Goal: Find specific page/section: Find specific page/section

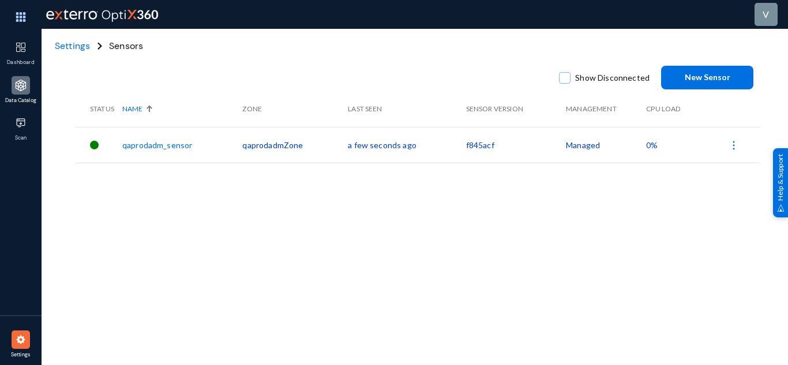
click at [20, 85] on img at bounding box center [21, 86] width 12 height 12
click at [272, 24] on div "v" at bounding box center [436, 14] width 788 height 29
click at [29, 86] on div at bounding box center [21, 85] width 18 height 18
click at [157, 240] on div "Show Disconnected New Sensor Status Name Zone Last Seen Sensor Version Manageme…" at bounding box center [417, 202] width 683 height 346
click at [74, 44] on span "Settings" at bounding box center [72, 46] width 35 height 12
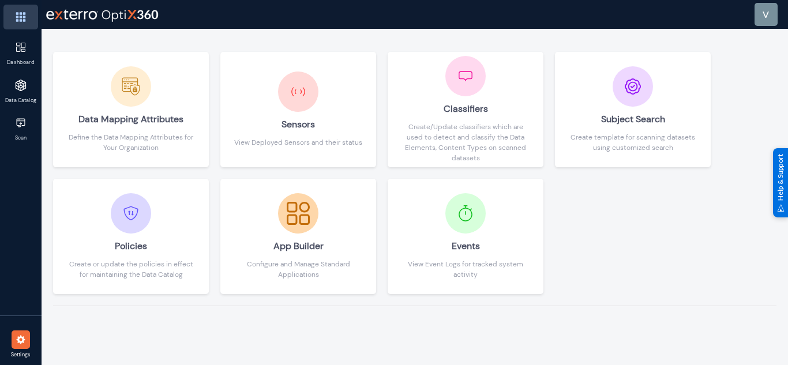
click at [17, 12] on img at bounding box center [20, 17] width 35 height 25
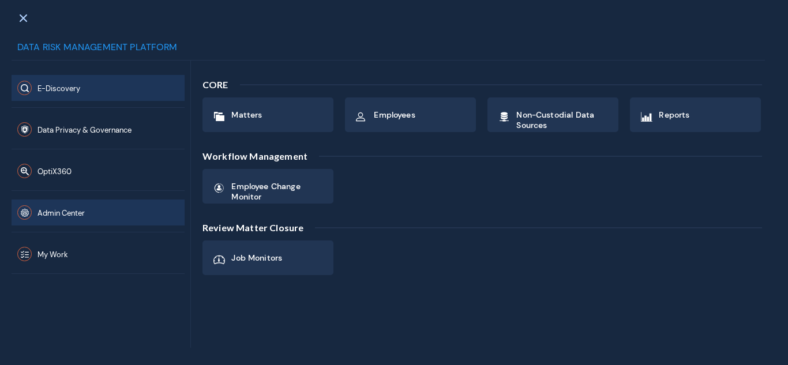
click at [89, 209] on button "Admin Center" at bounding box center [98, 213] width 173 height 26
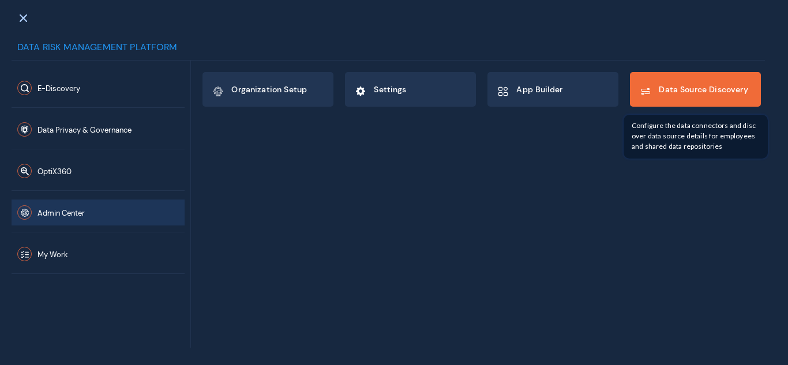
click at [675, 104] on div "Data Source Discovery" at bounding box center [695, 89] width 130 height 33
